Goal: Find contact information: Find contact information

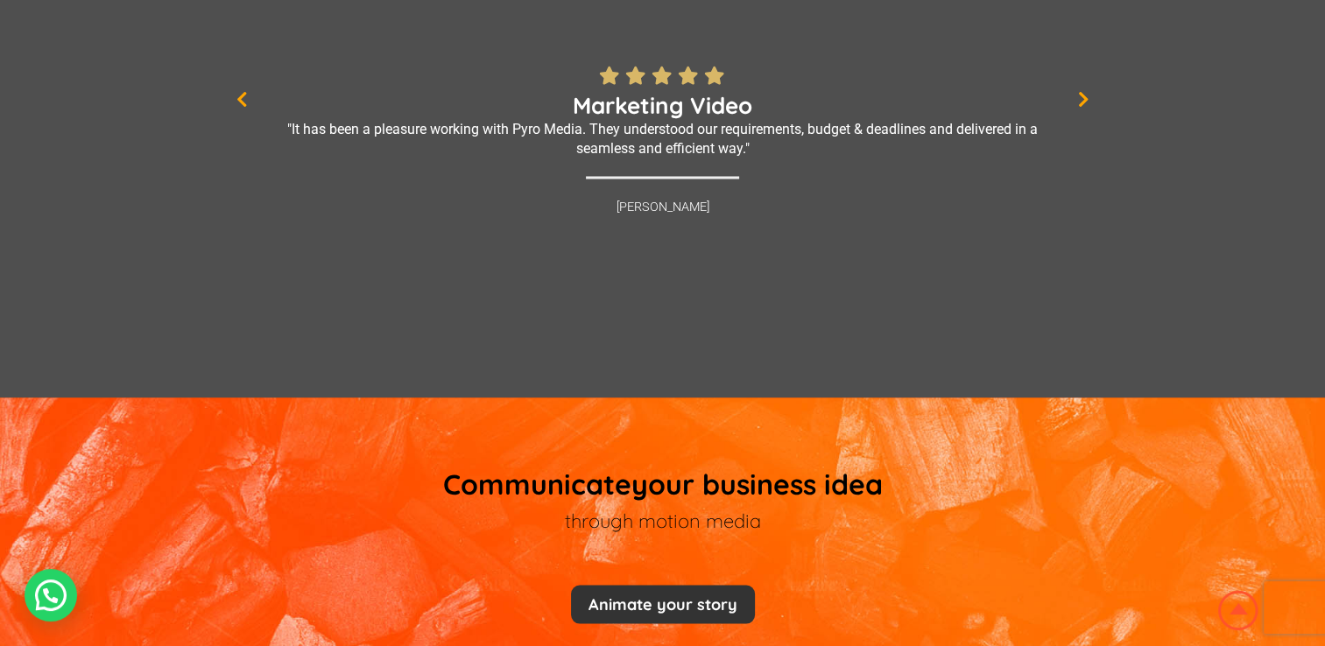
scroll to position [3152, 0]
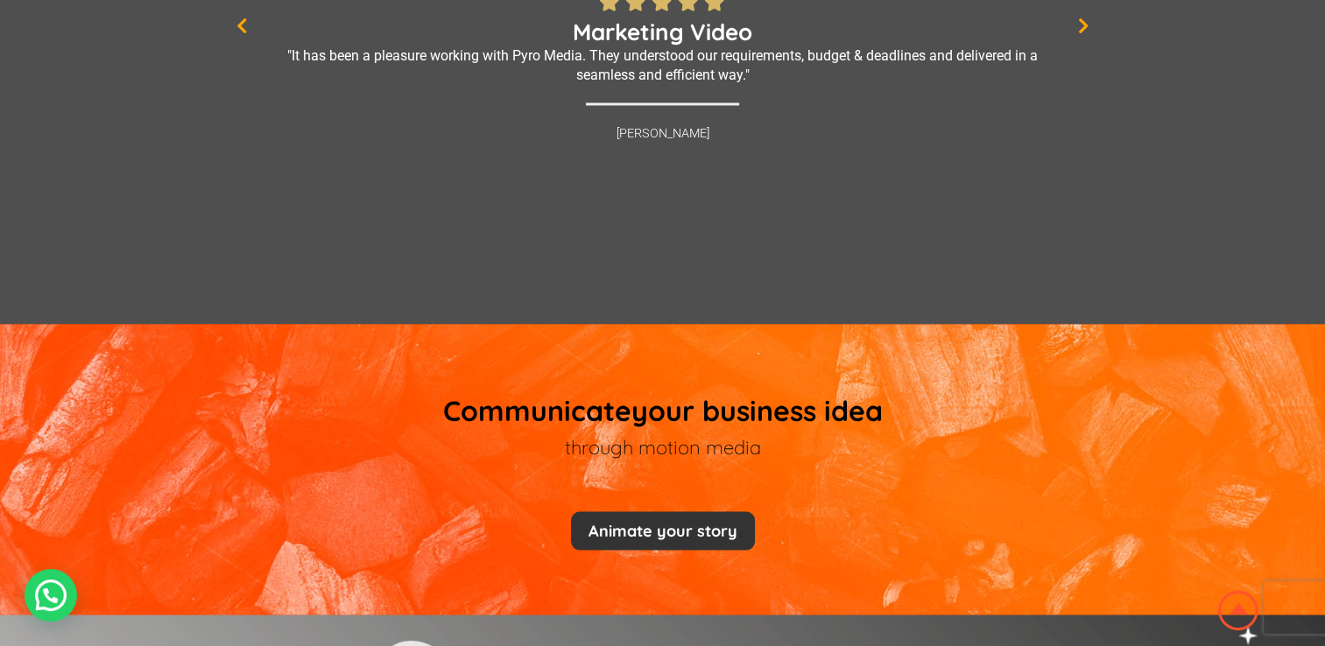
click at [1101, 40] on div "Explainer Video "Professional service Excellent work quality All in all a brill…" at bounding box center [662, 75] width 1325 height 391
click at [1089, 38] on div "Explainer Video "Professional service Excellent work quality All in all a brill…" at bounding box center [663, 75] width 858 height 391
click at [1075, 37] on div "Explainer Video "Professional service Excellent work quality All in all a brill…" at bounding box center [663, 75] width 858 height 391
click at [1080, 35] on icon at bounding box center [1083, 27] width 11 height 18
drag, startPoint x: 1080, startPoint y: 38, endPoint x: 1091, endPoint y: 43, distance: 11.7
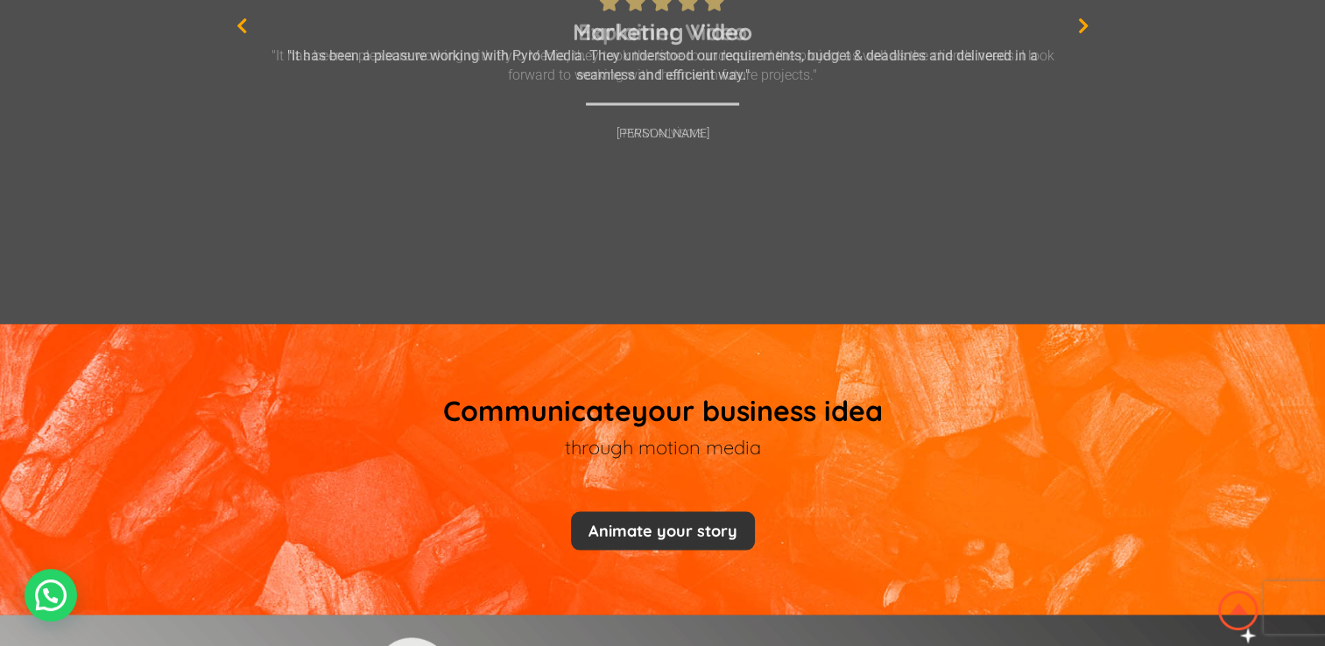
click at [1081, 35] on icon at bounding box center [1083, 27] width 11 height 18
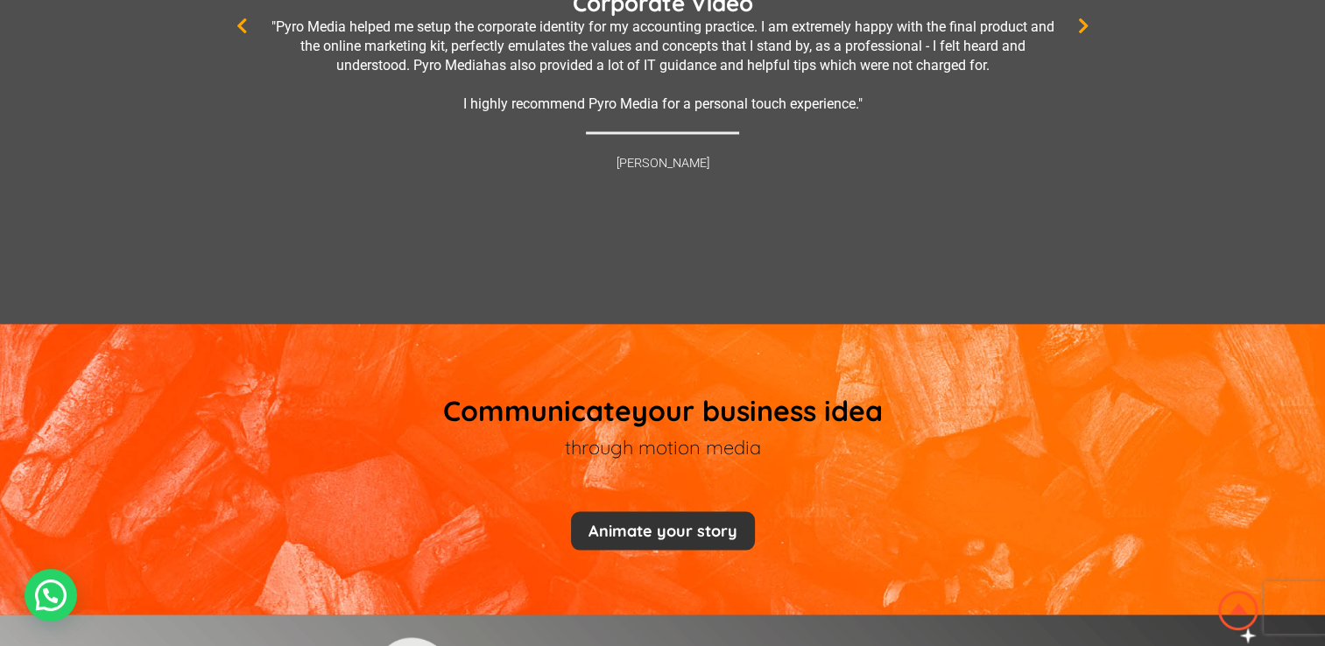
click at [234, 37] on div "Explainer Video "Professional service Excellent work quality All in all a brill…" at bounding box center [663, 75] width 858 height 391
click at [243, 33] on icon at bounding box center [241, 27] width 11 height 18
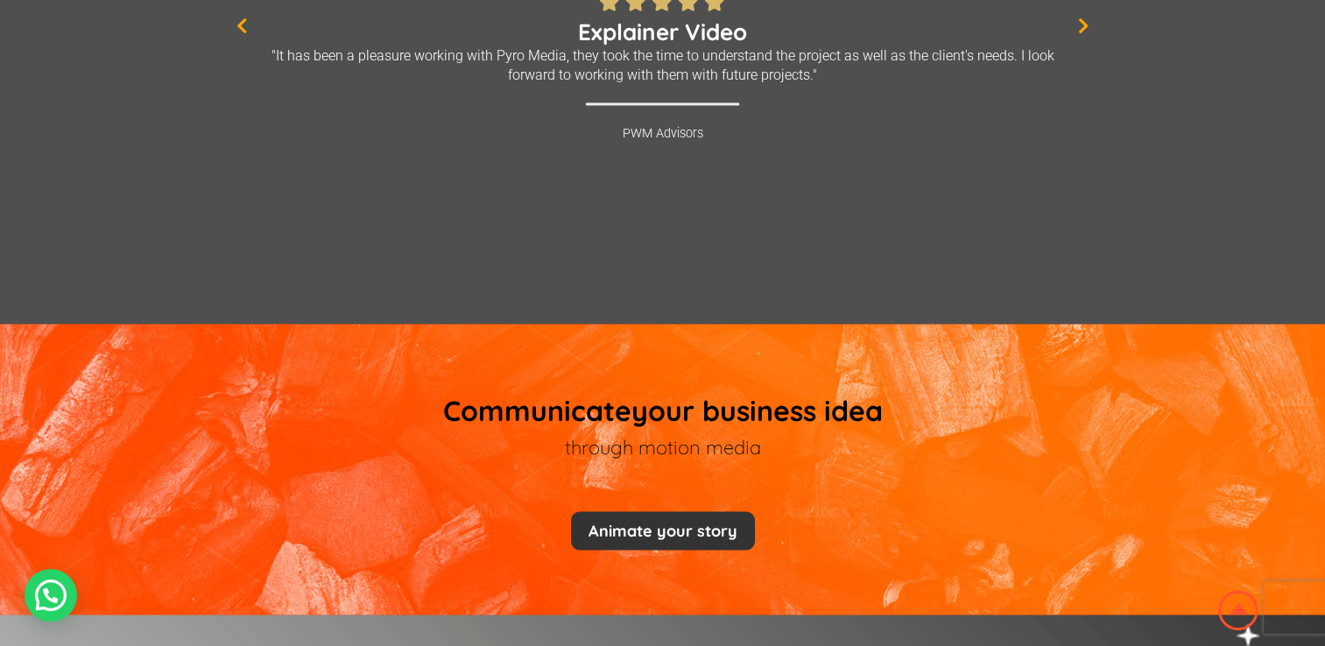
click at [1087, 34] on icon at bounding box center [1083, 27] width 11 height 18
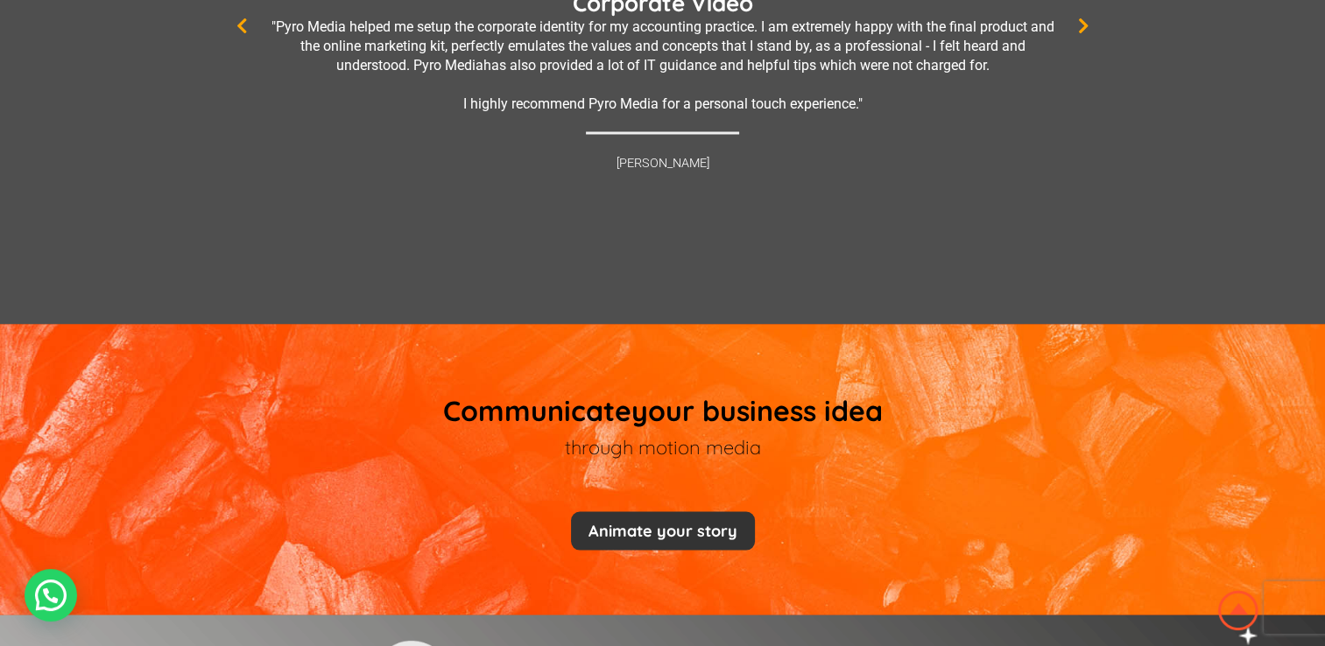
click at [1087, 34] on icon at bounding box center [1083, 27] width 11 height 18
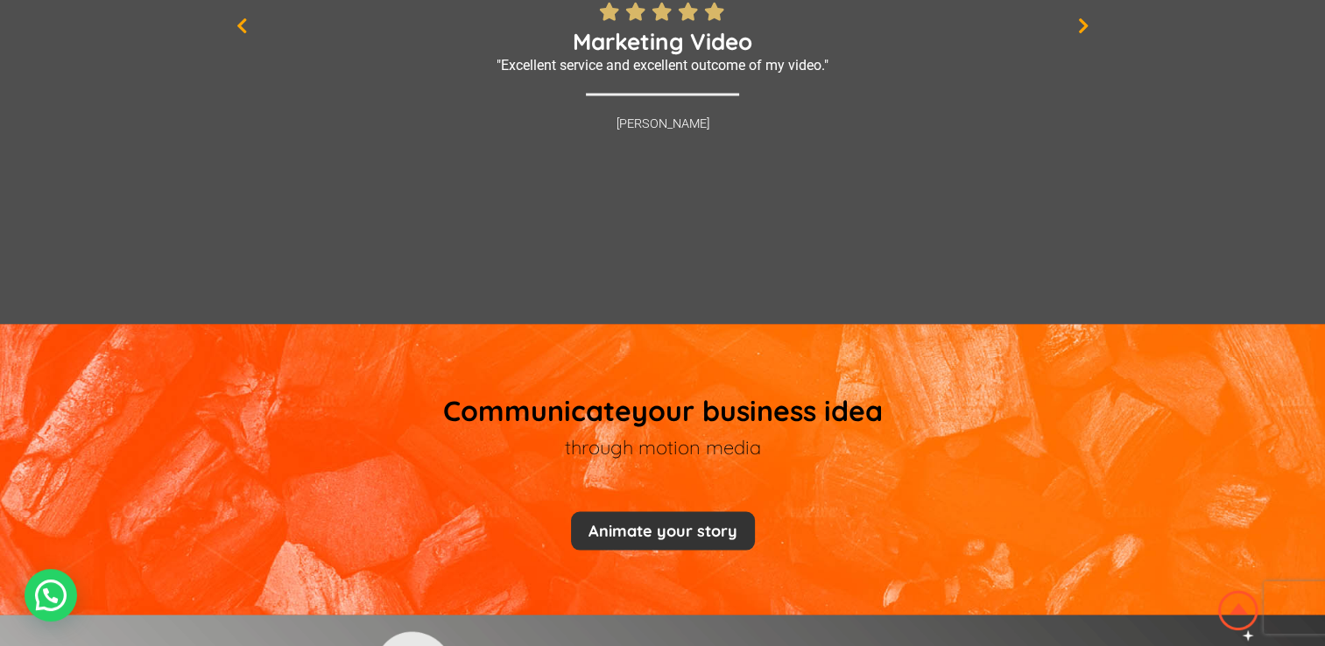
click at [1087, 34] on icon at bounding box center [1083, 27] width 11 height 18
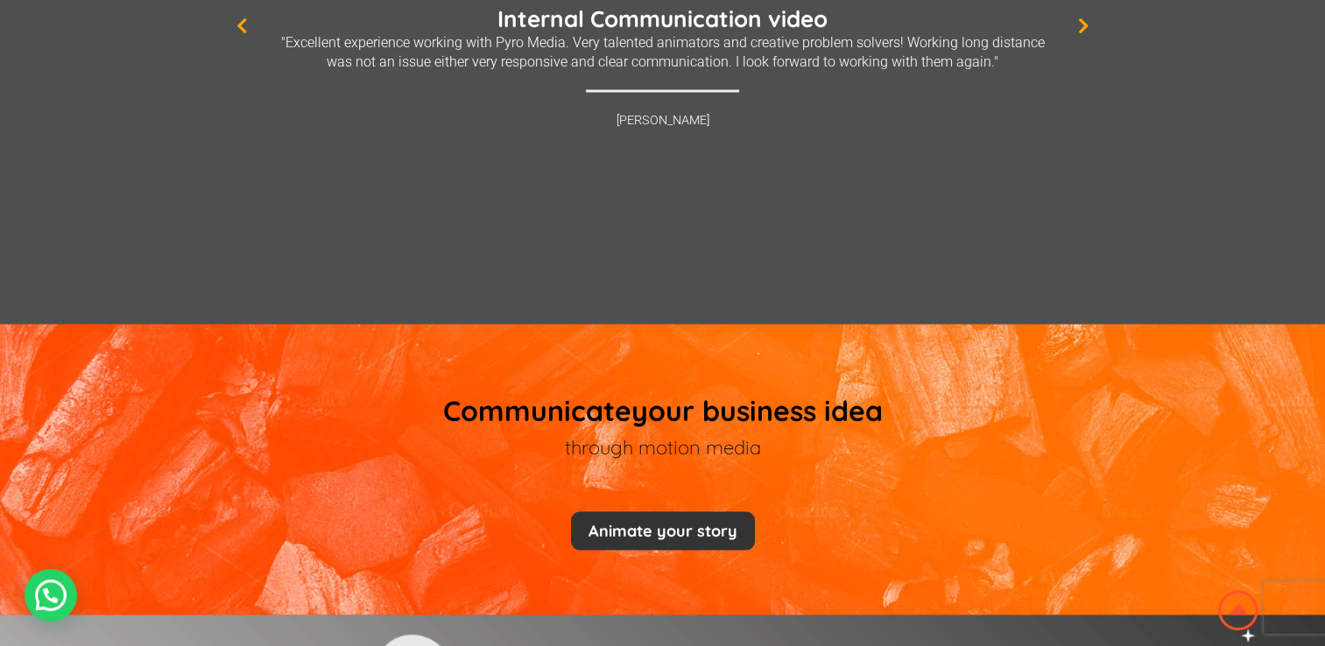
click at [1087, 34] on icon at bounding box center [1083, 27] width 11 height 18
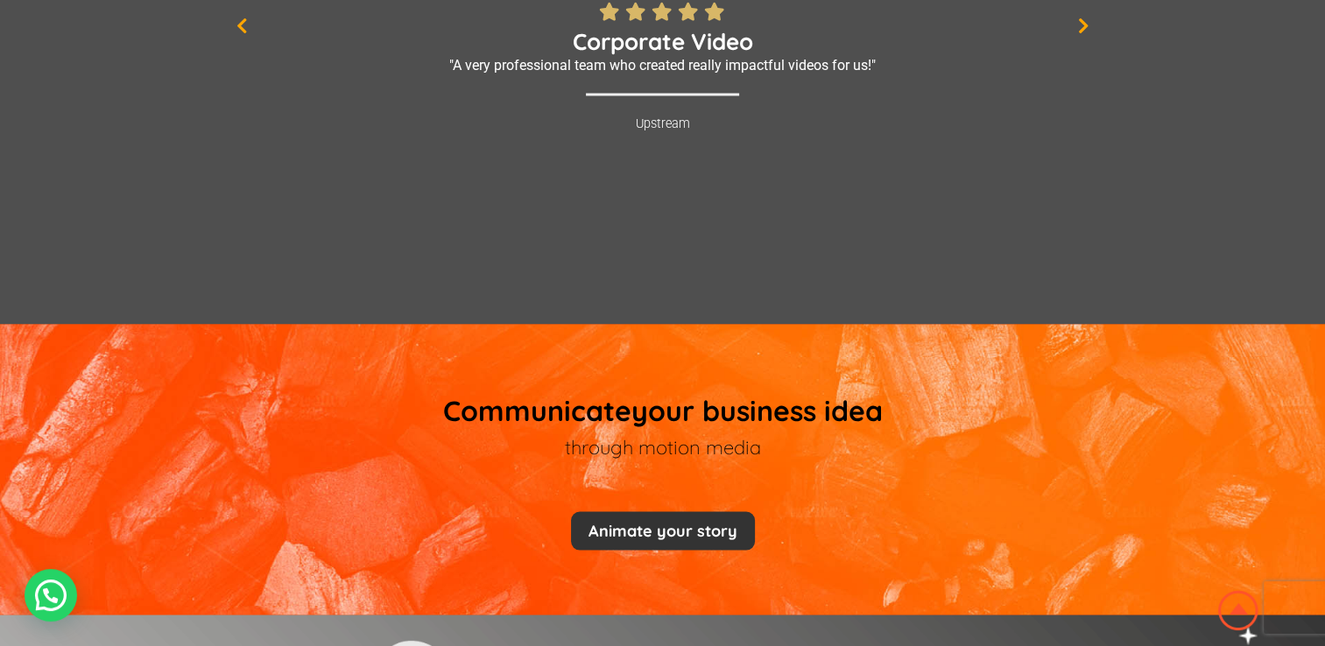
click at [1087, 34] on icon at bounding box center [1083, 27] width 11 height 18
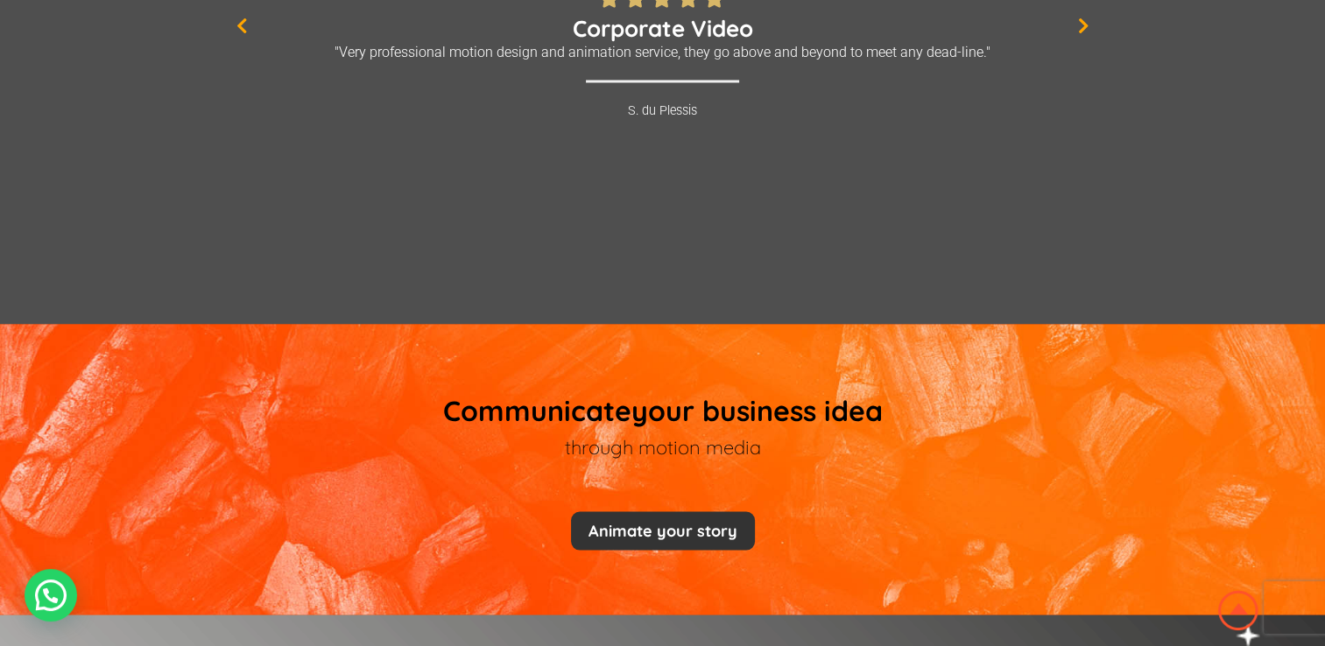
click at [1087, 34] on icon at bounding box center [1083, 27] width 11 height 18
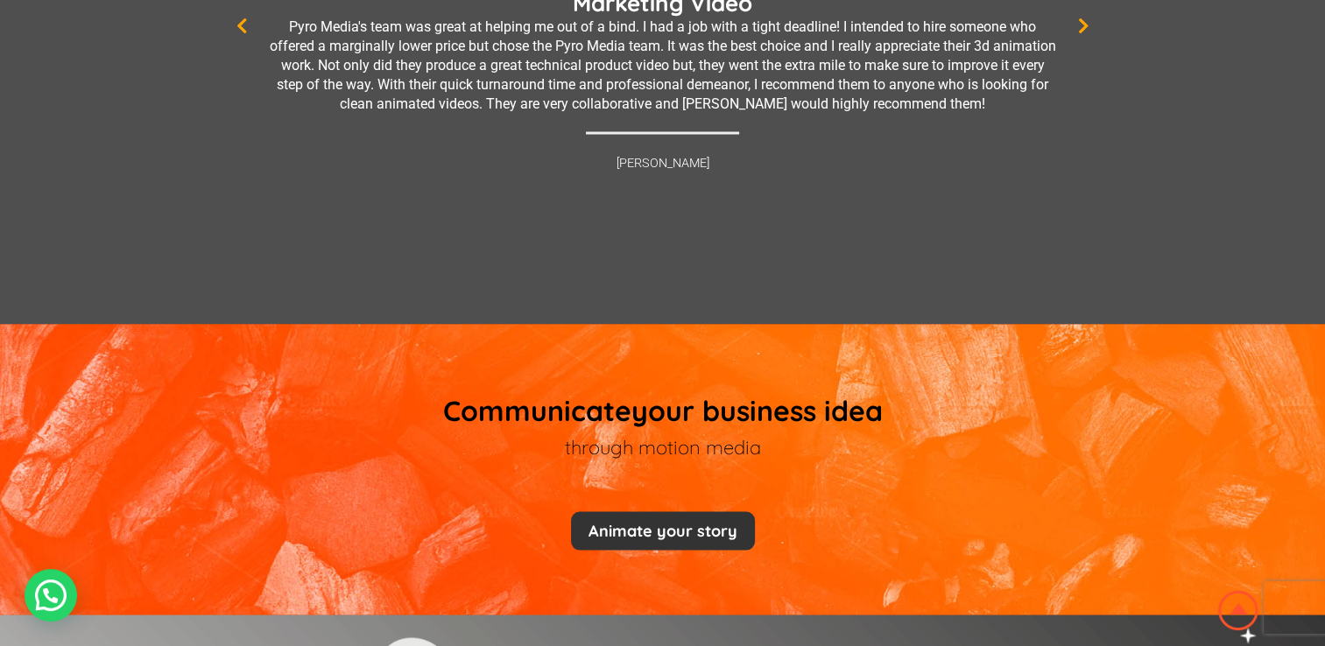
click at [245, 34] on icon at bounding box center [241, 27] width 11 height 18
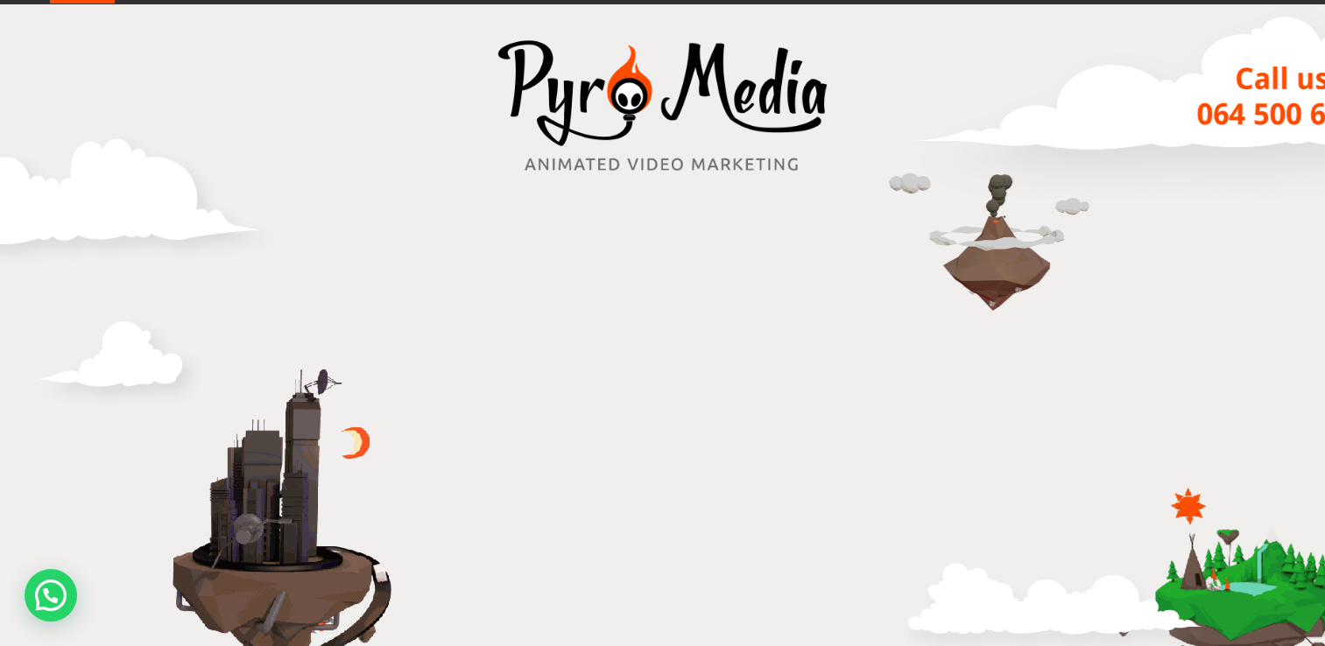
scroll to position [0, 0]
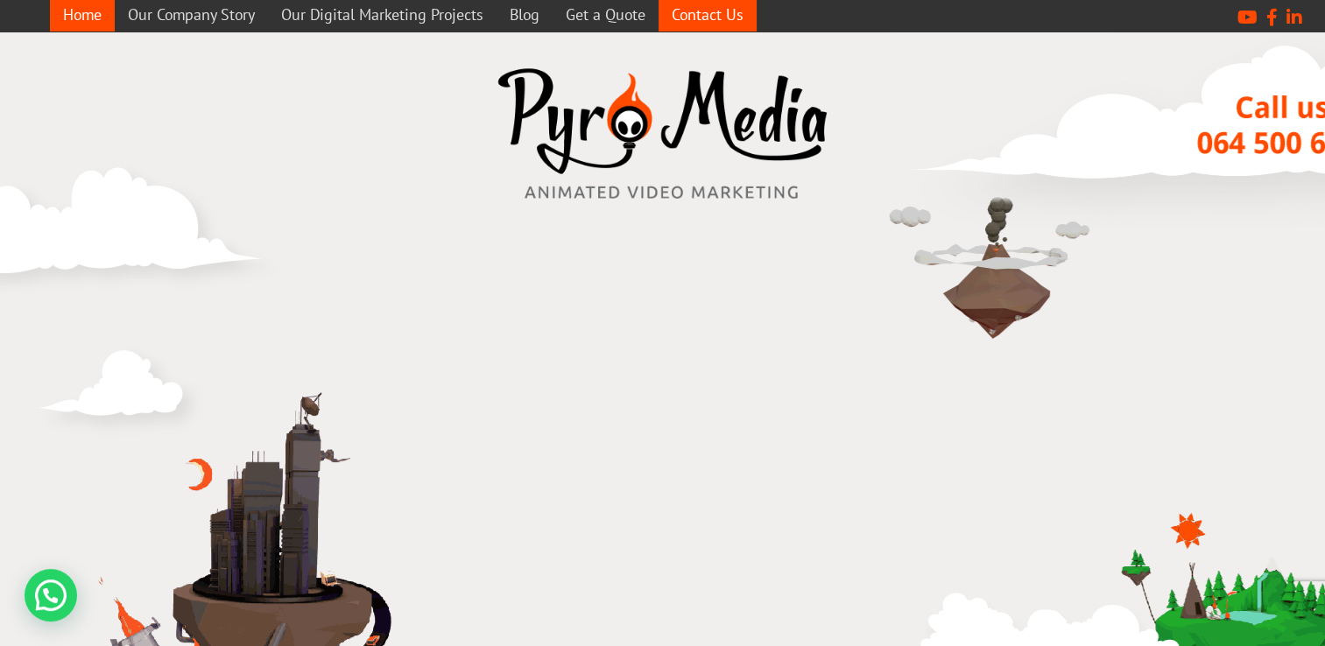
click at [706, 18] on link "Contact Us" at bounding box center [707, 14] width 98 height 34
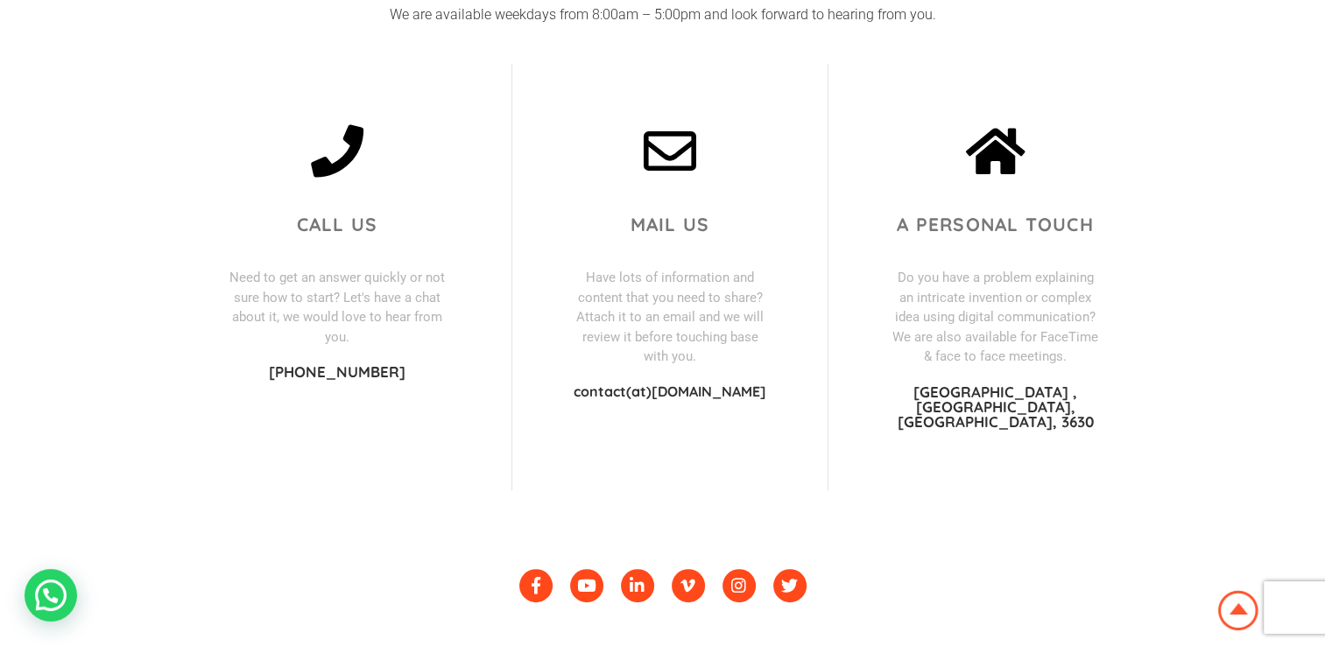
scroll to position [613, 0]
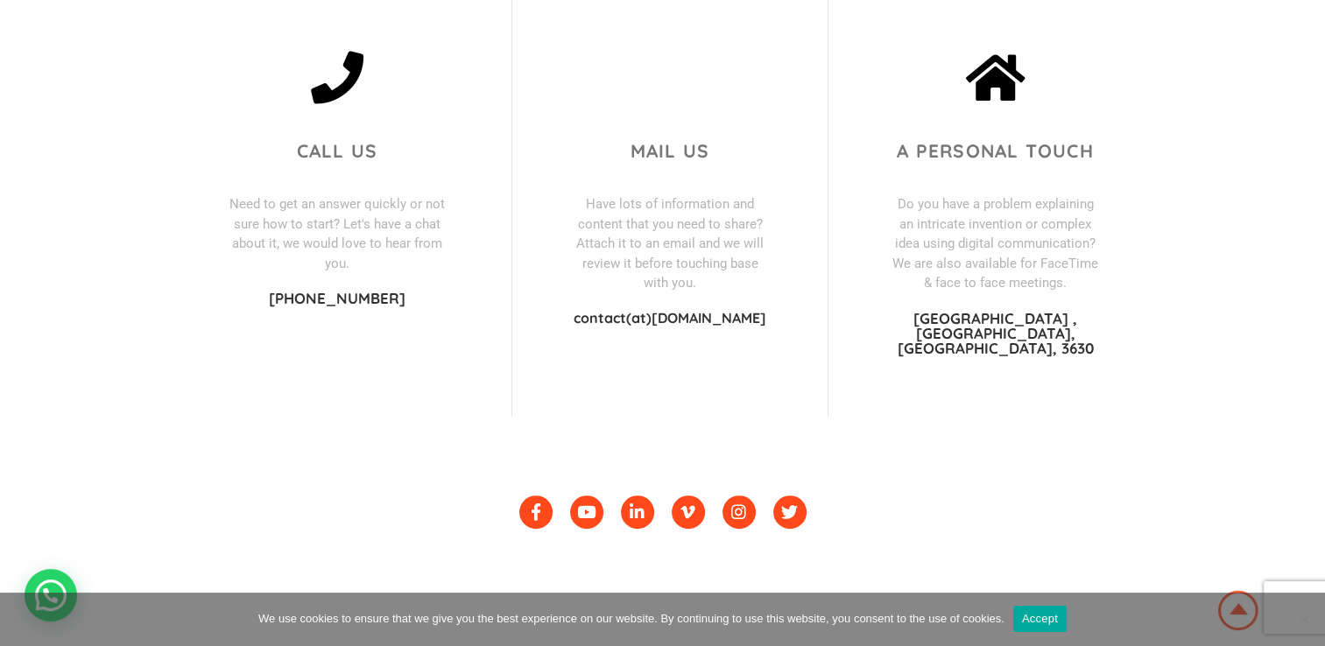
click at [676, 82] on icon at bounding box center [669, 78] width 53 height 53
click at [667, 219] on p "Have lots of information and content that you need to share? Attach it to an em…" at bounding box center [669, 243] width 193 height 99
click at [667, 68] on icon at bounding box center [669, 78] width 53 height 53
drag, startPoint x: 672, startPoint y: 132, endPoint x: 617, endPoint y: 261, distance: 139.7
click at [672, 139] on span "Mail us" at bounding box center [669, 150] width 79 height 23
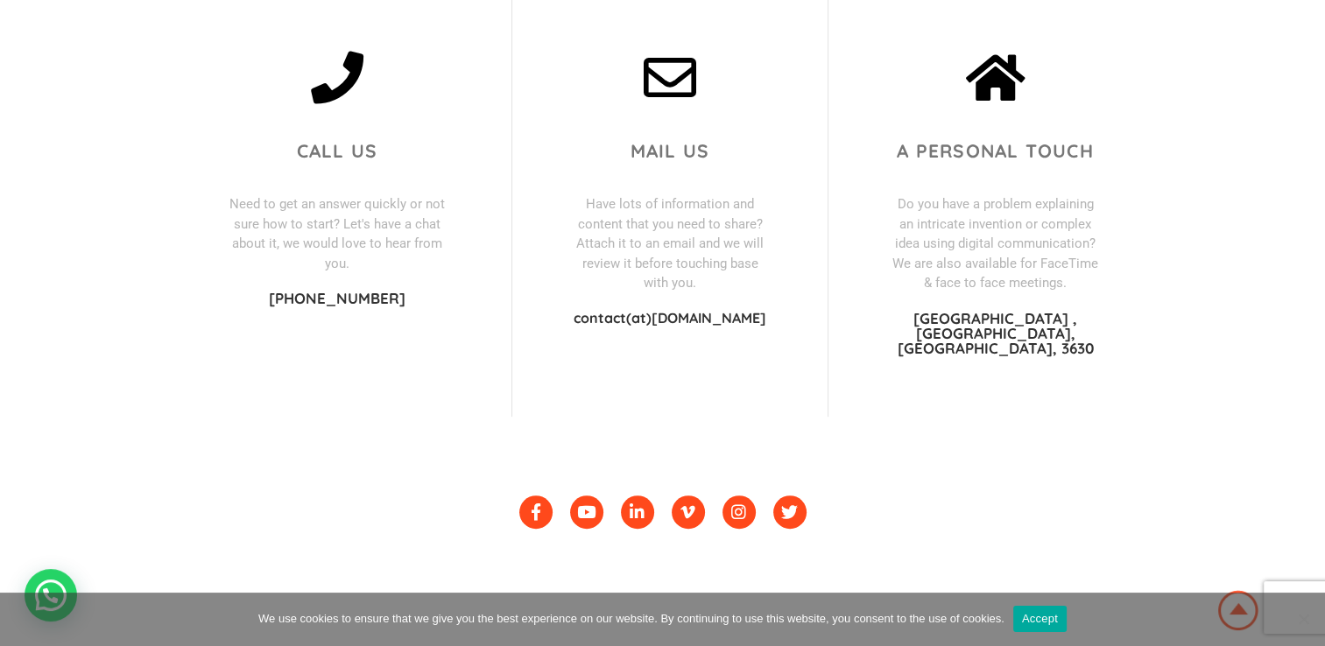
drag, startPoint x: 760, startPoint y: 301, endPoint x: 577, endPoint y: 300, distance: 183.0
click at [577, 311] on p "contact(at)[DOMAIN_NAME]" at bounding box center [669, 318] width 193 height 14
drag, startPoint x: 577, startPoint y: 300, endPoint x: 626, endPoint y: 299, distance: 49.0
copy p "contact(at)[DOMAIN_NAME]"
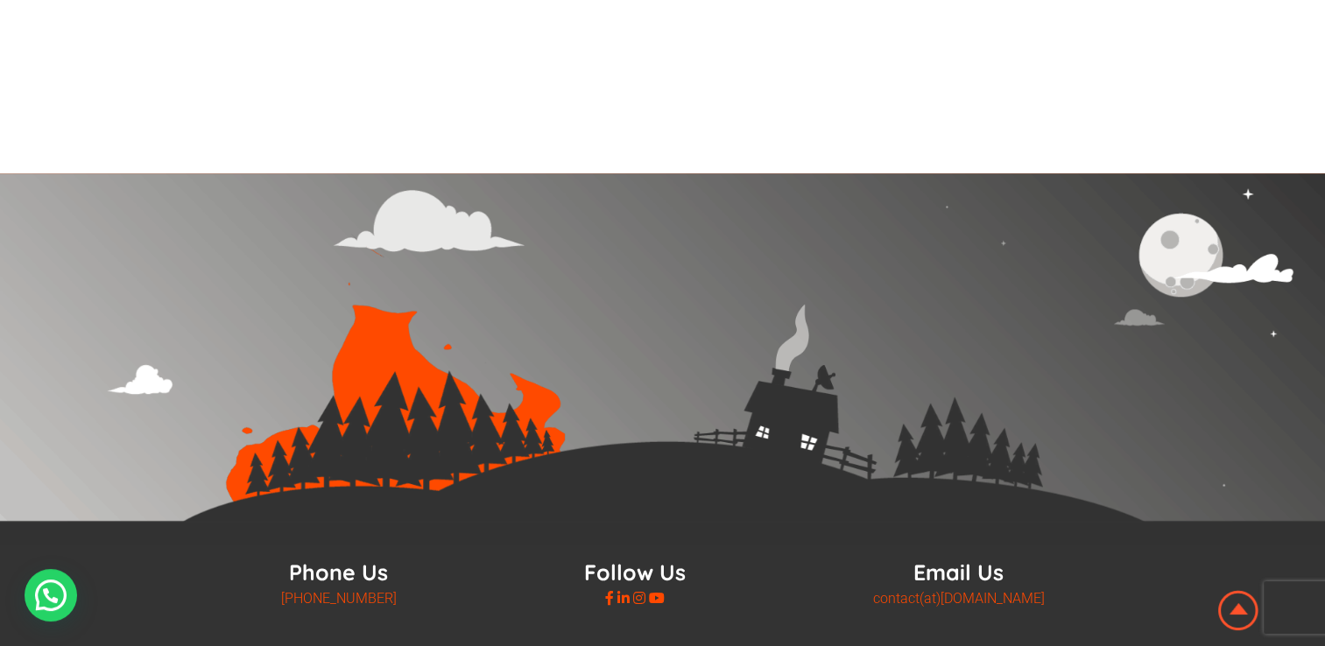
scroll to position [1394, 0]
